Goal: Information Seeking & Learning: Find specific fact

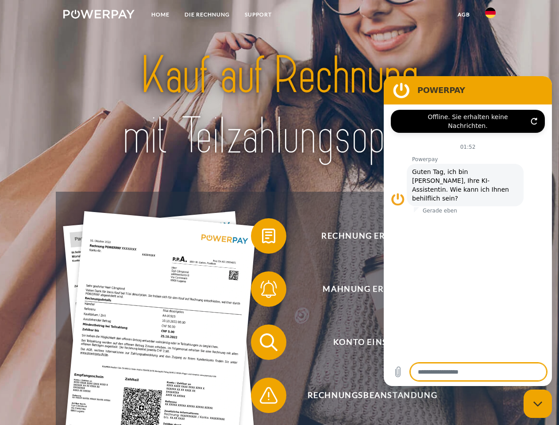
click at [99, 15] on img at bounding box center [98, 14] width 71 height 9
click at [490, 15] on img at bounding box center [490, 13] width 11 height 11
click at [463, 15] on link "agb" at bounding box center [463, 15] width 27 height 16
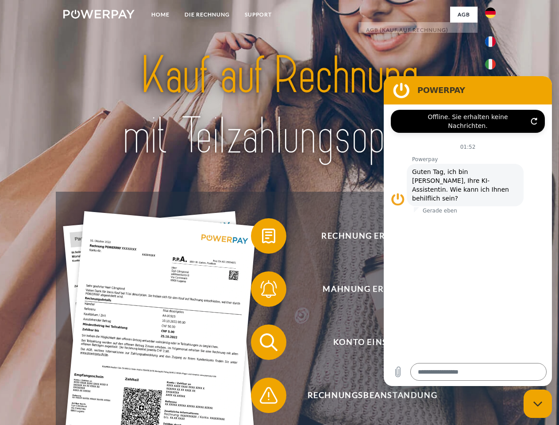
click at [262, 237] on span at bounding box center [255, 236] width 44 height 44
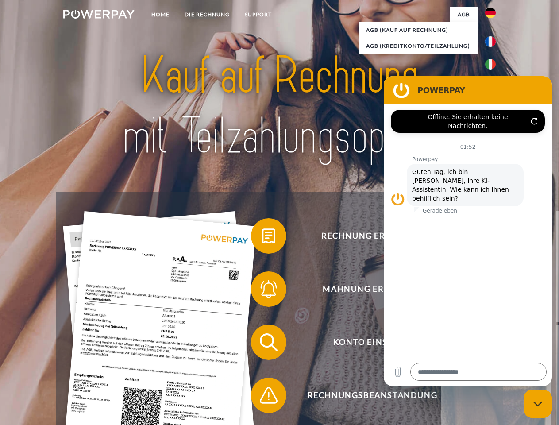
click at [262, 291] on span at bounding box center [255, 289] width 44 height 44
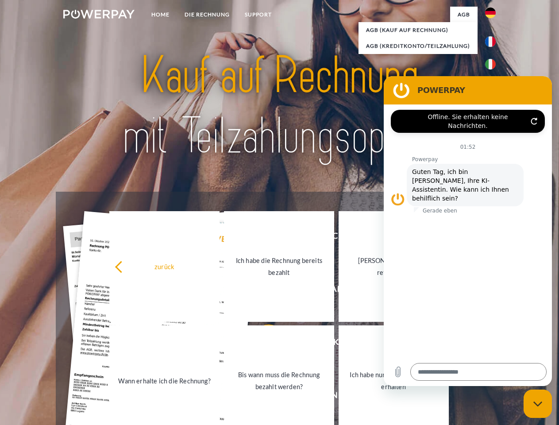
click at [262, 344] on link "Bis wann muss die Rechnung bezahlt werden?" at bounding box center [279, 380] width 110 height 111
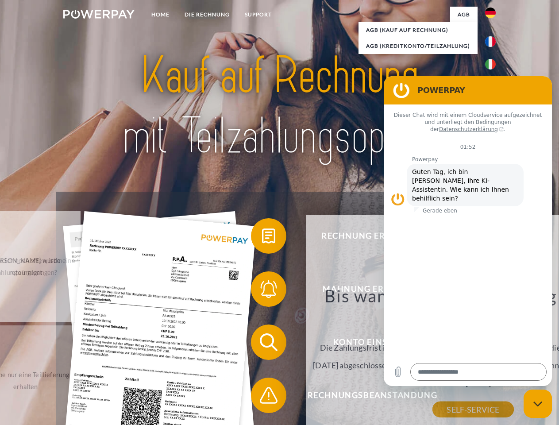
click at [311, 397] on div "Bis wann muss die Rechnung bezahlt werden? Die Zahlungsfrist ist immer bis Ende…" at bounding box center [472, 347] width 323 height 124
click at [537, 403] on icon "Messaging-Fenster schließen" at bounding box center [537, 404] width 9 height 6
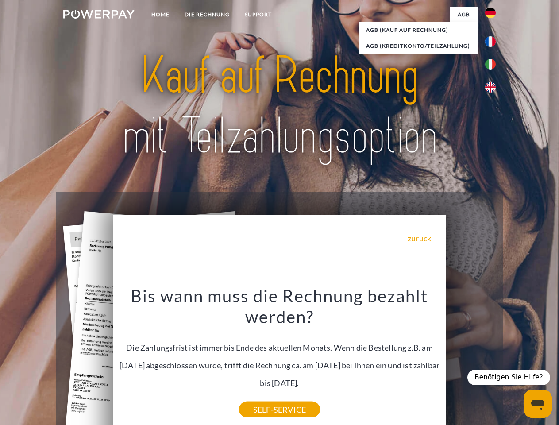
type textarea "*"
